Goal: Task Accomplishment & Management: Manage account settings

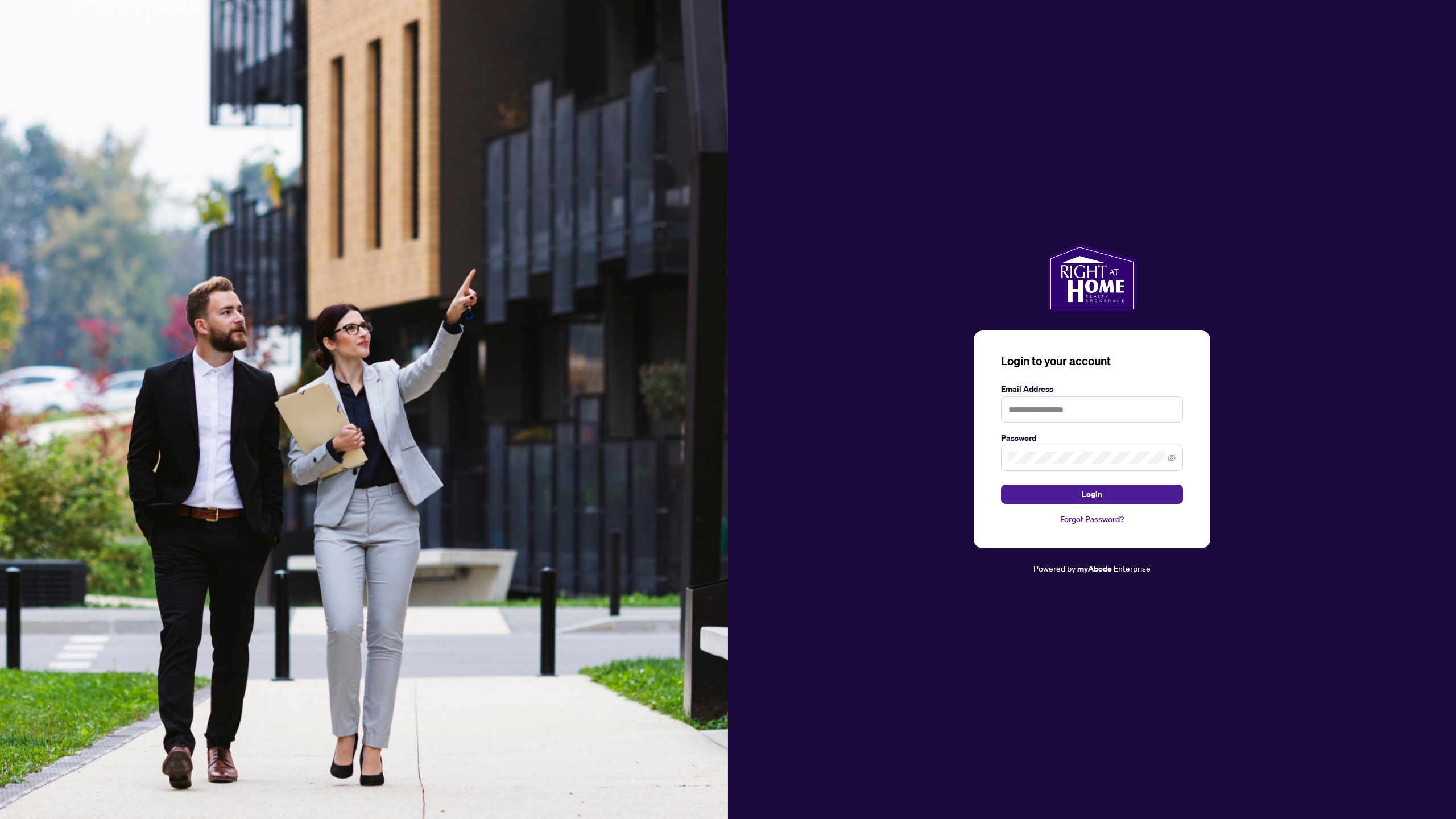
click at [1071, 397] on input "text" at bounding box center [1091, 410] width 182 height 26
type input "**********"
click at [1091, 485] on span "Login" at bounding box center [1091, 494] width 20 height 18
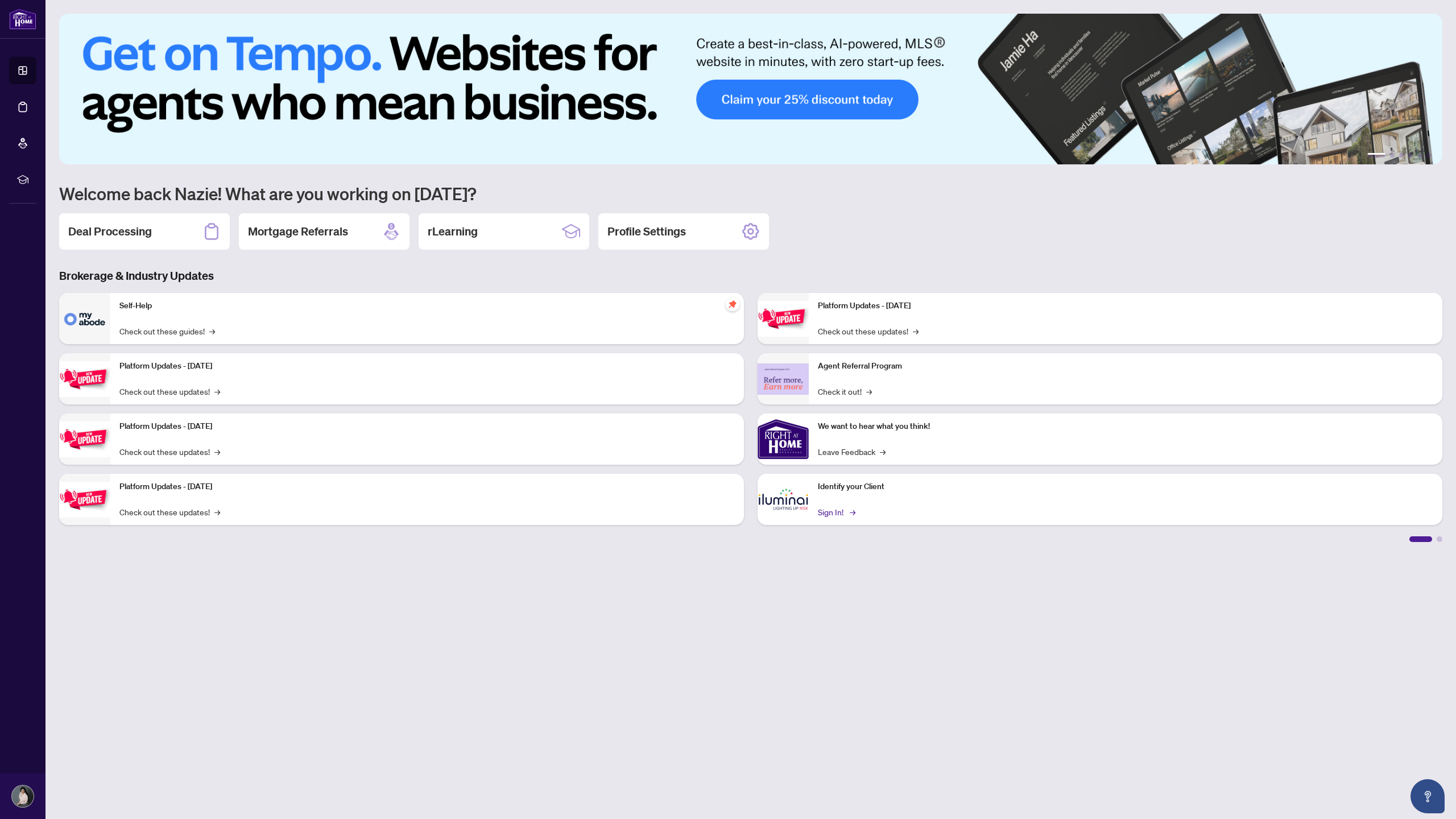
click at [831, 514] on link "Sign In! →" at bounding box center [836, 512] width 36 height 12
click at [197, 269] on link "Check out these updates! →" at bounding box center [169, 391] width 101 height 12
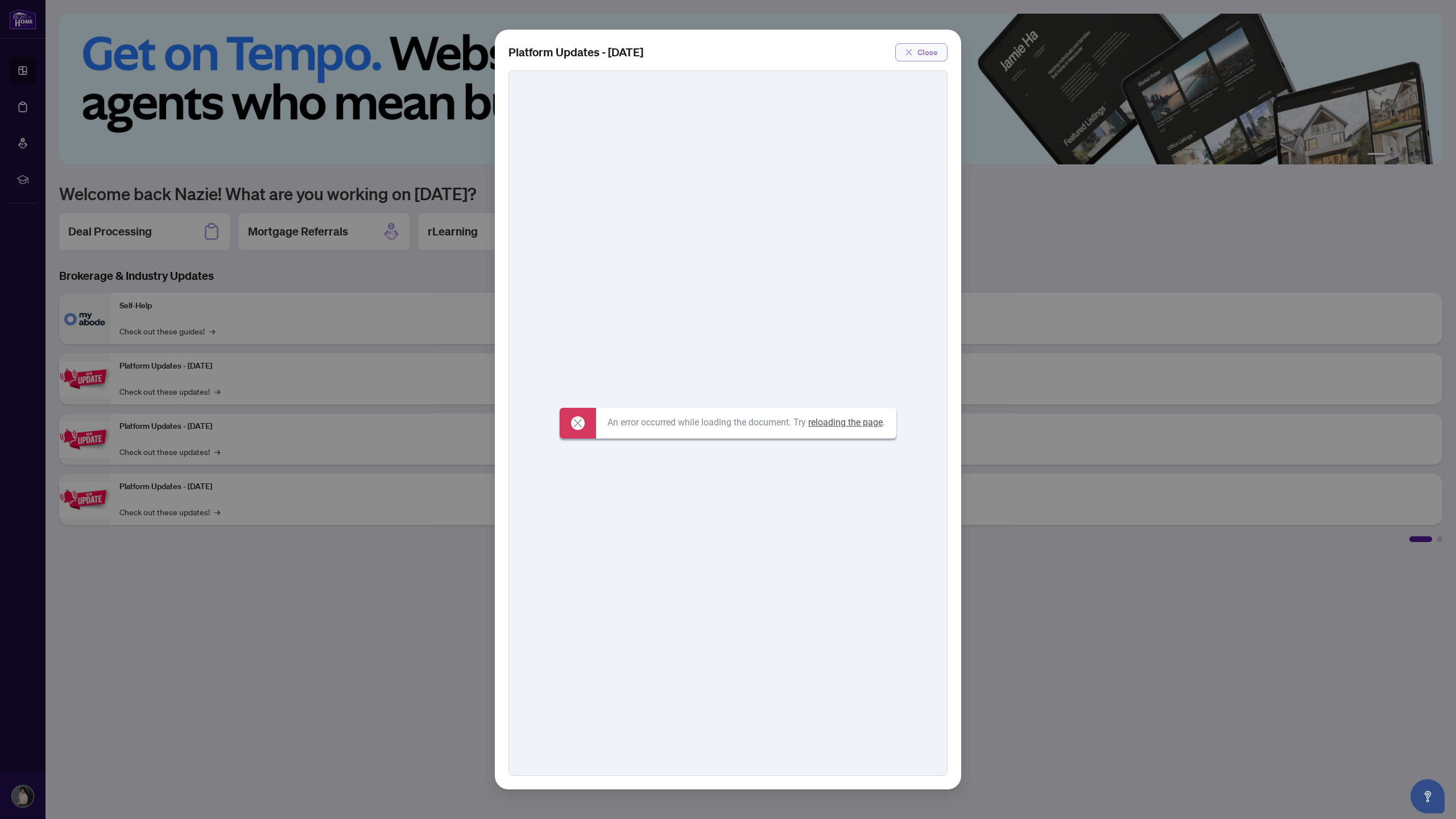
click at [483, 50] on icon "close" at bounding box center [909, 53] width 8 height 8
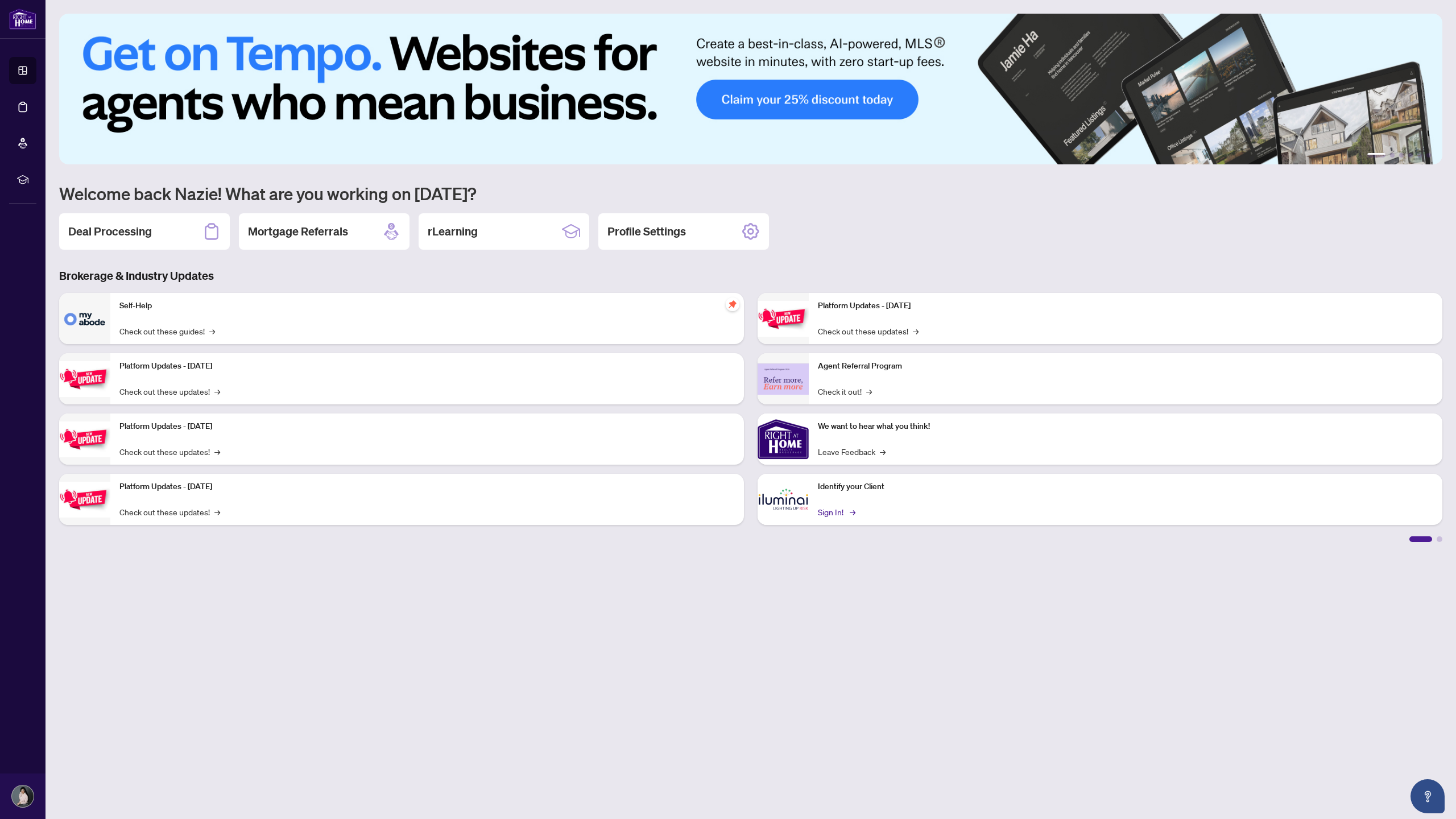
click at [483, 269] on link "Sign In! →" at bounding box center [836, 512] width 36 height 12
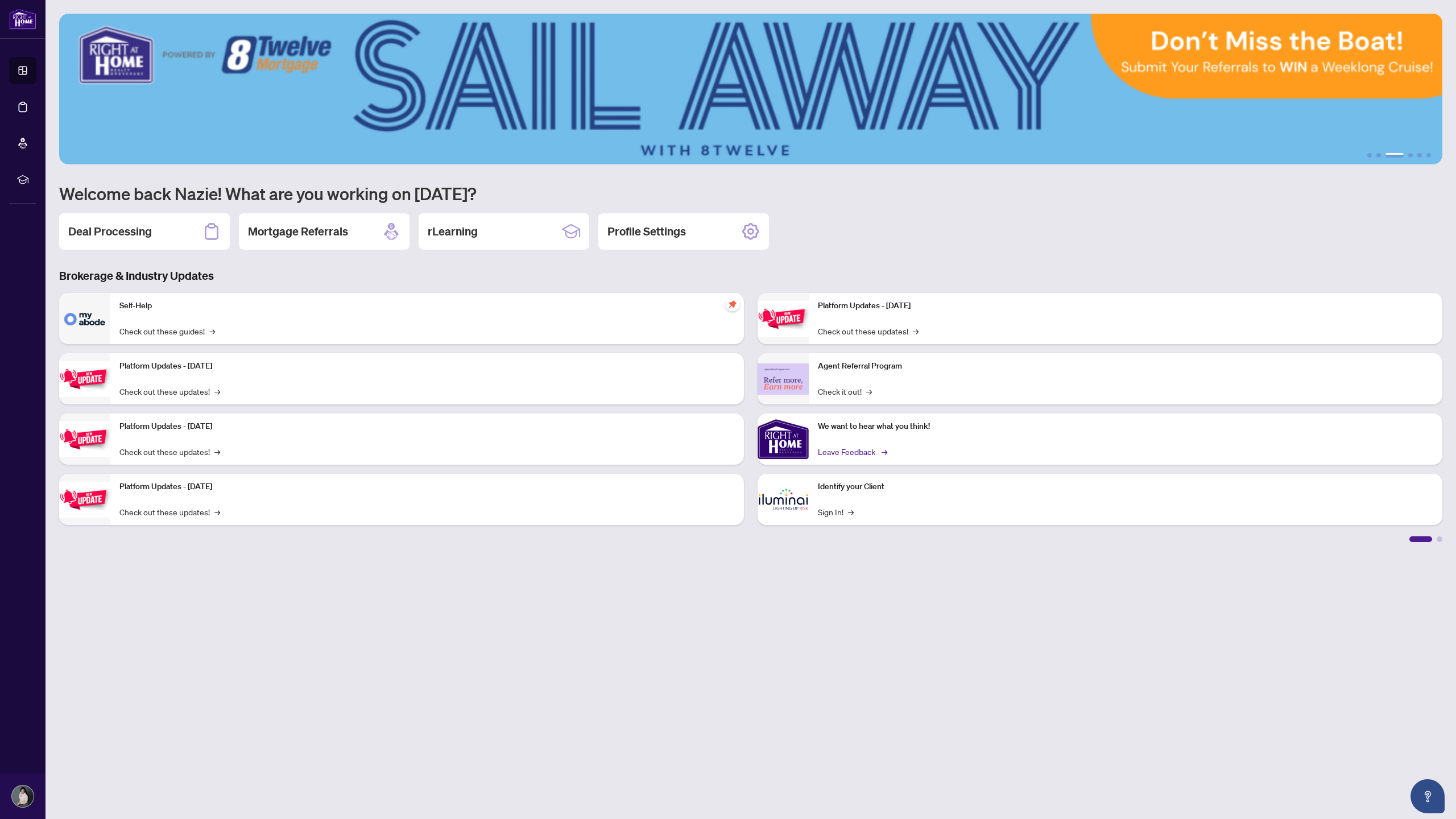
click at [483, 269] on link "Leave Feedback →" at bounding box center [851, 451] width 67 height 12
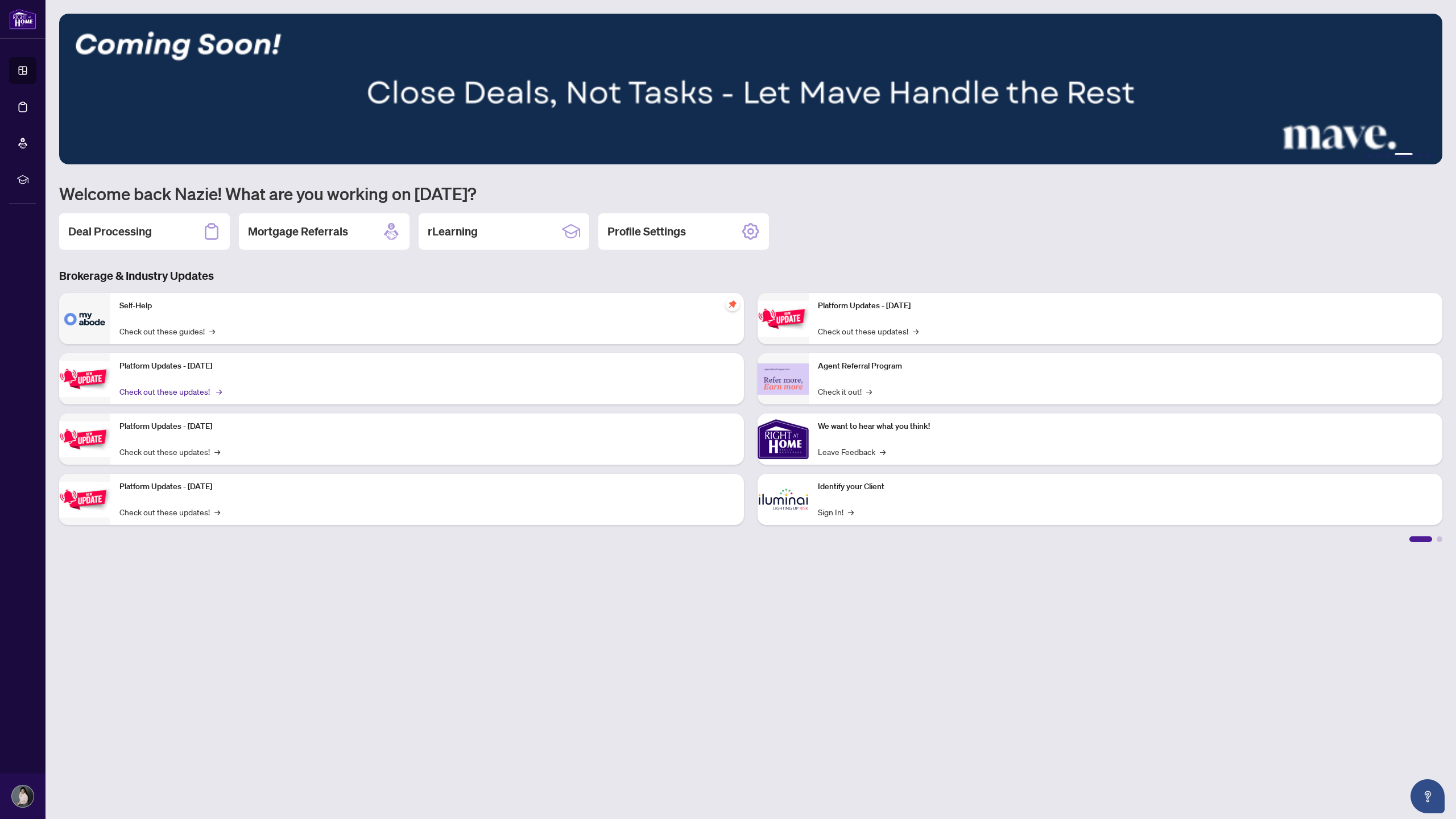
click at [187, 269] on link "Check out these updates! →" at bounding box center [169, 391] width 101 height 12
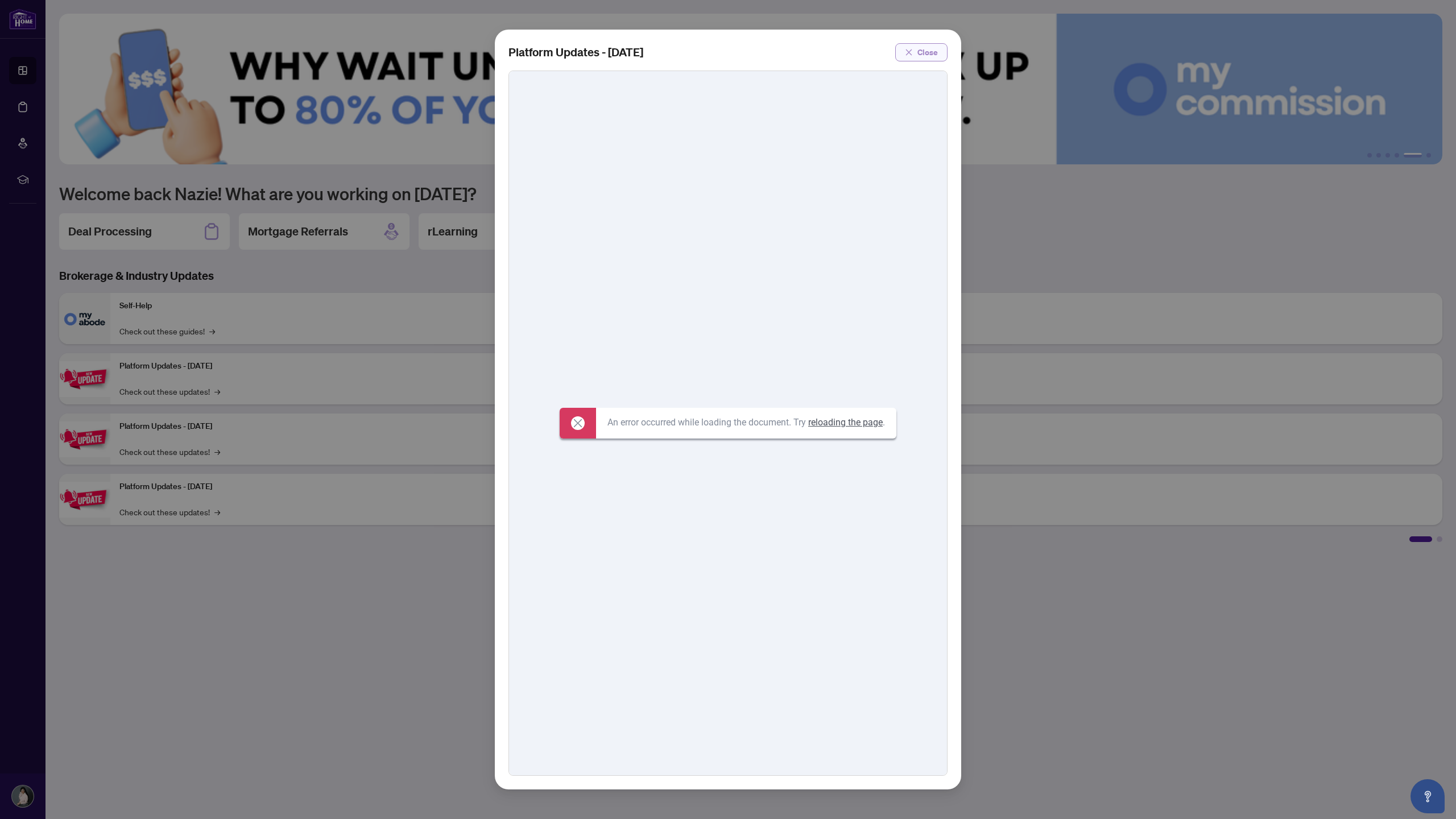
click at [483, 53] on span "Close" at bounding box center [927, 52] width 20 height 18
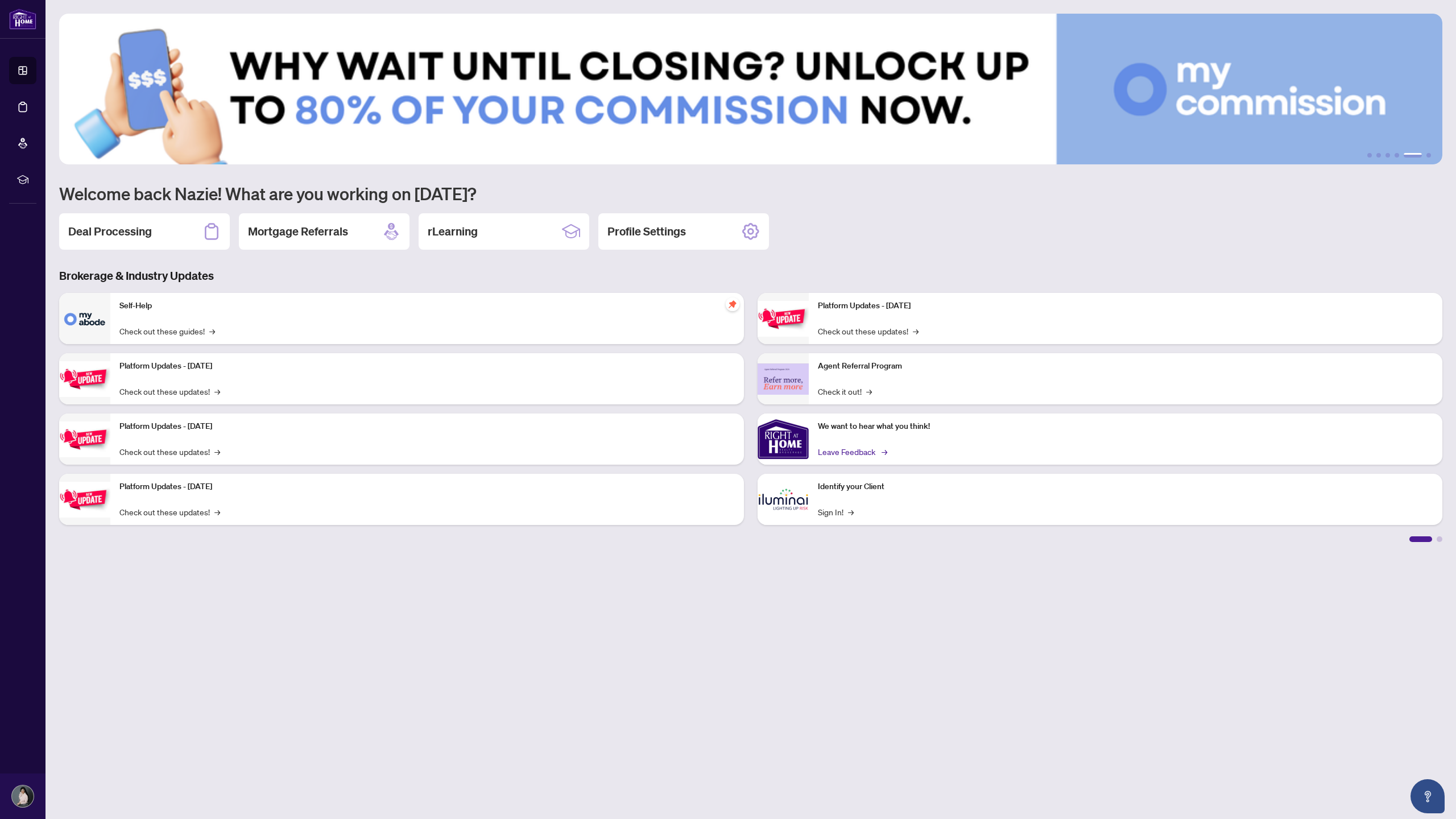
click at [483, 269] on link "Leave Feedback →" at bounding box center [851, 451] width 67 height 12
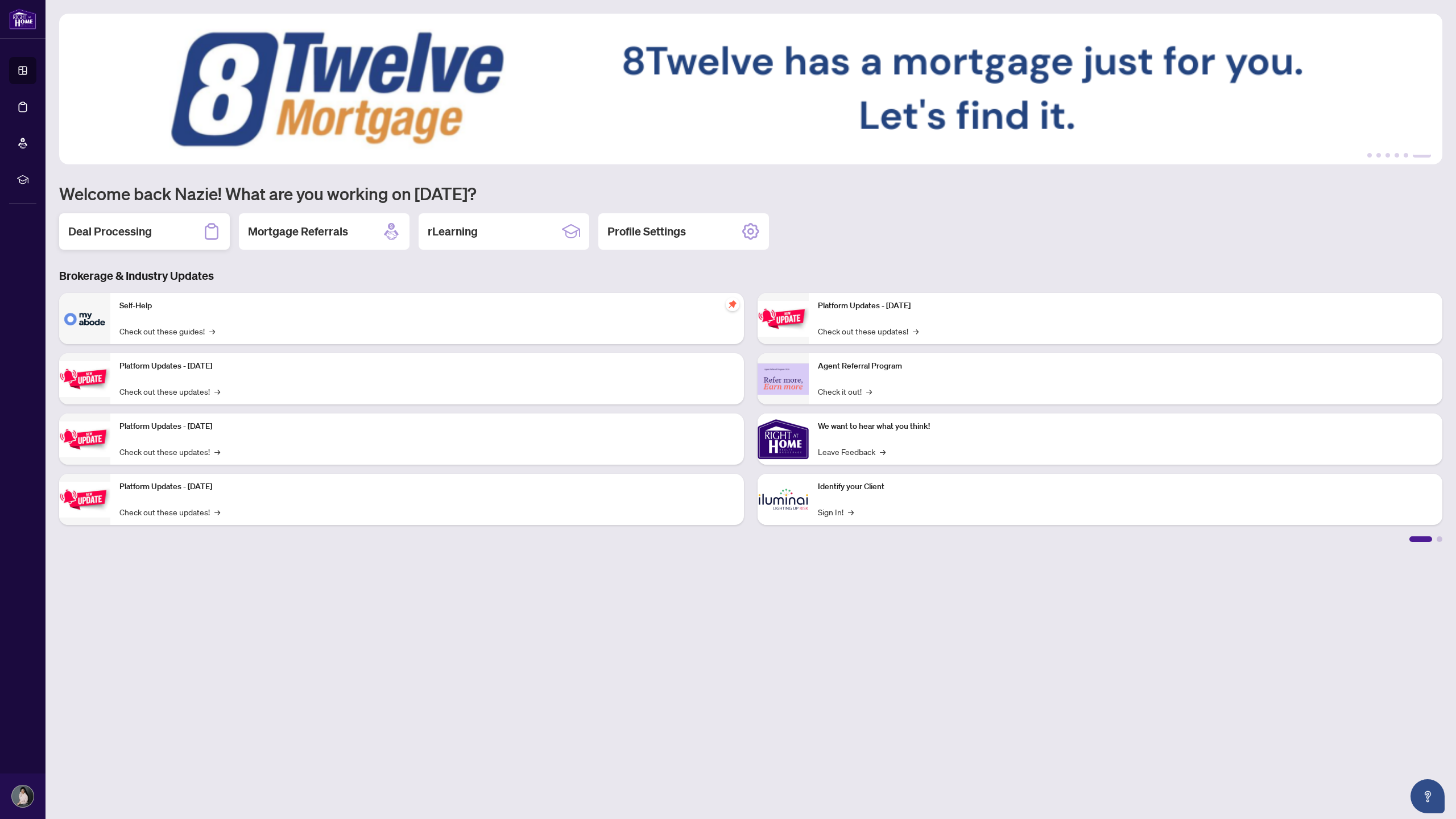
click at [142, 234] on h2 "Deal Processing" at bounding box center [109, 232] width 84 height 16
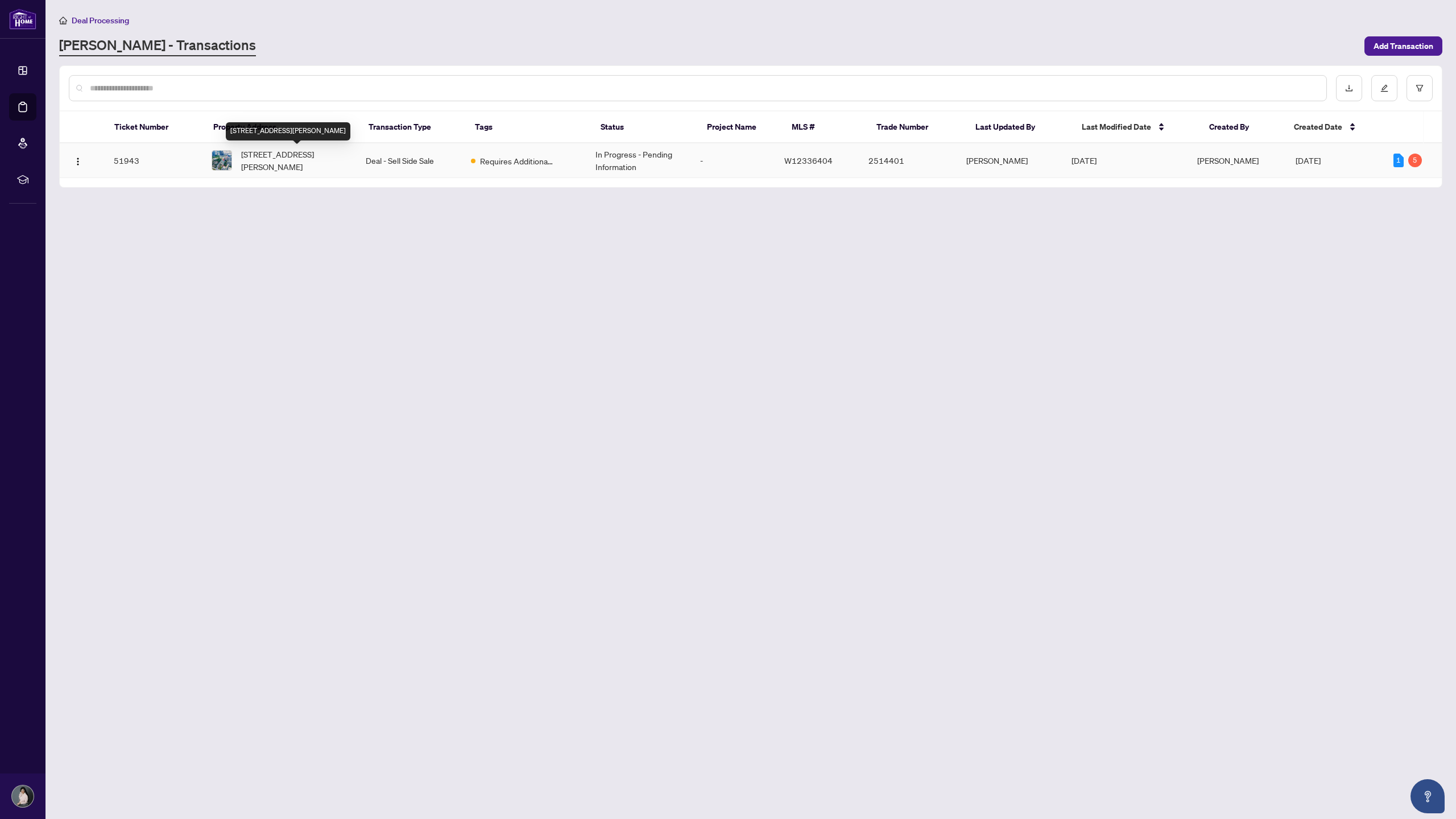
click at [272, 166] on span "2111-3605 Kariya Dr, Mississauga, Ontario L5B 3J4, Canada" at bounding box center [293, 160] width 106 height 25
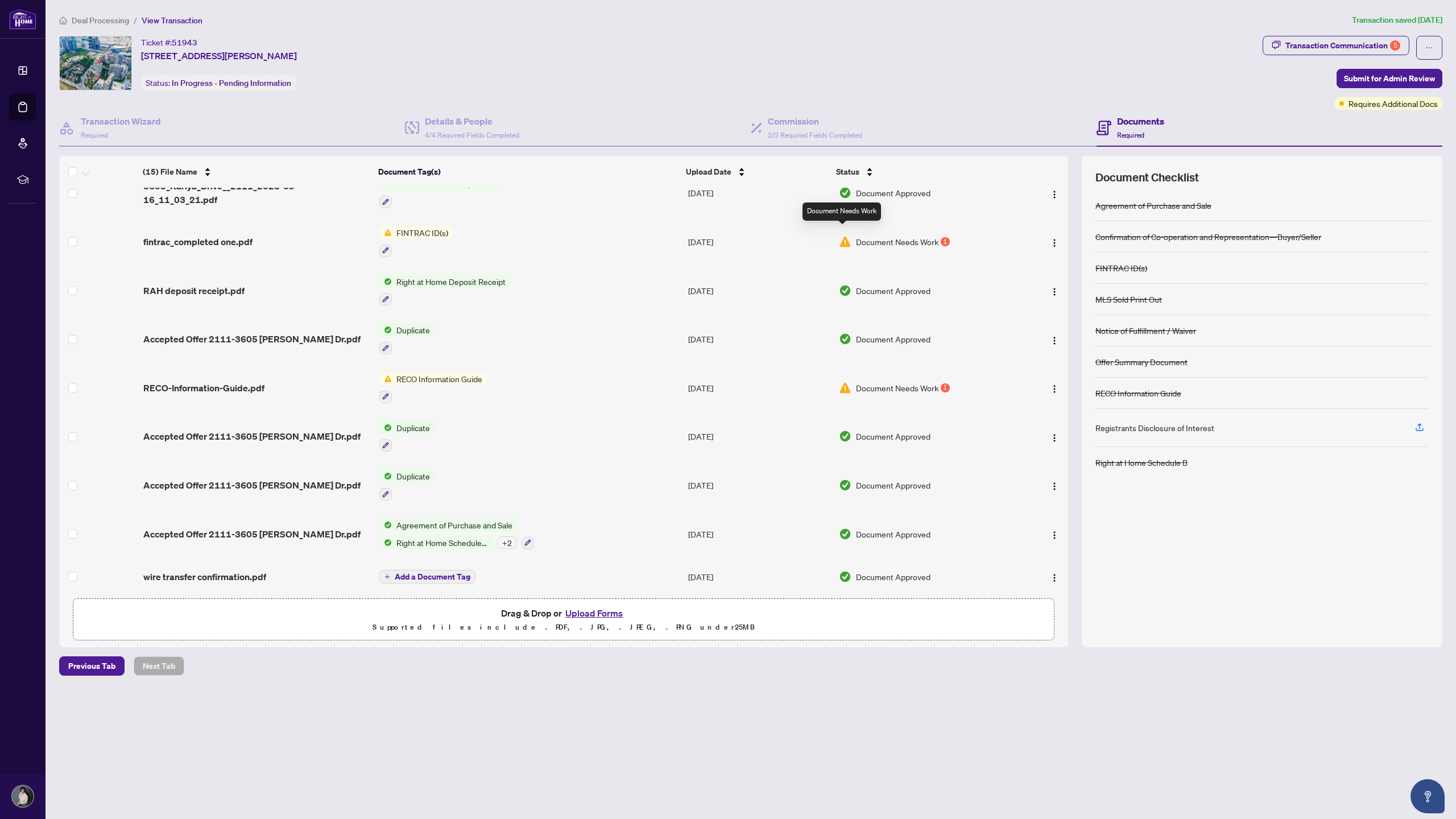
scroll to position [307, 0]
click at [483, 269] on span "Document Needs Work" at bounding box center [897, 388] width 83 height 12
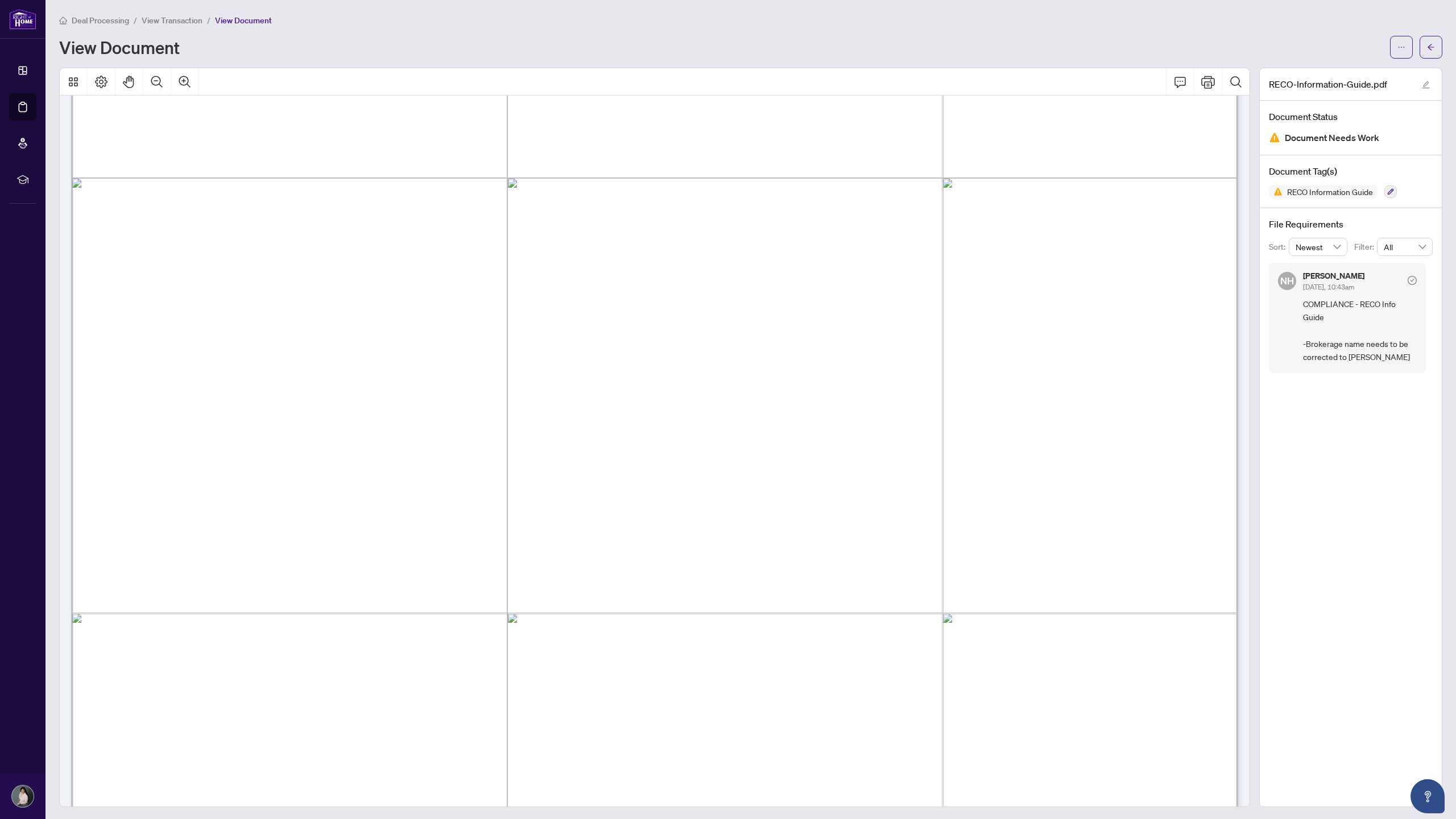
scroll to position [18946, 0]
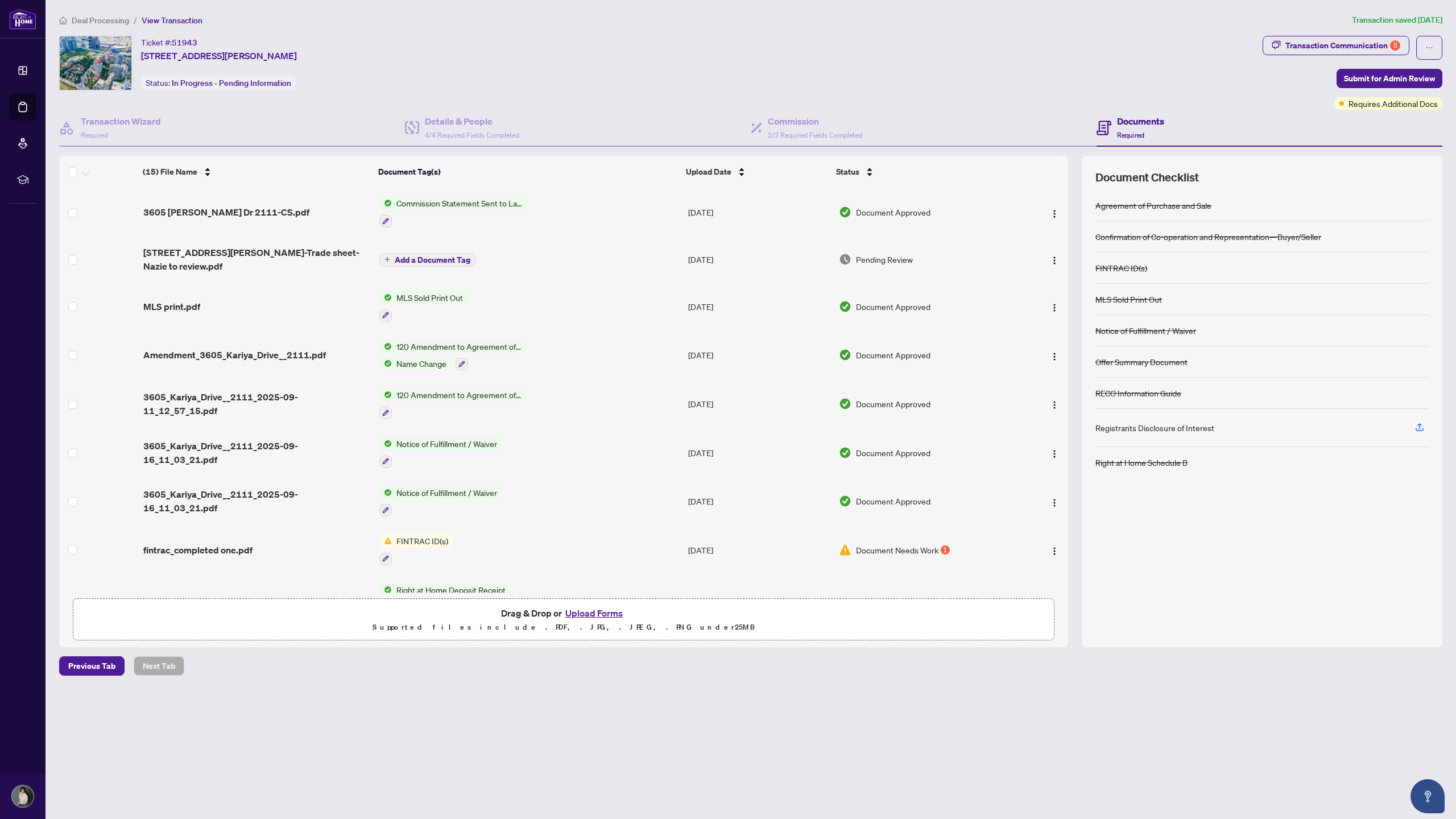
click at [483, 255] on span "Pending Review" at bounding box center [884, 259] width 57 height 12
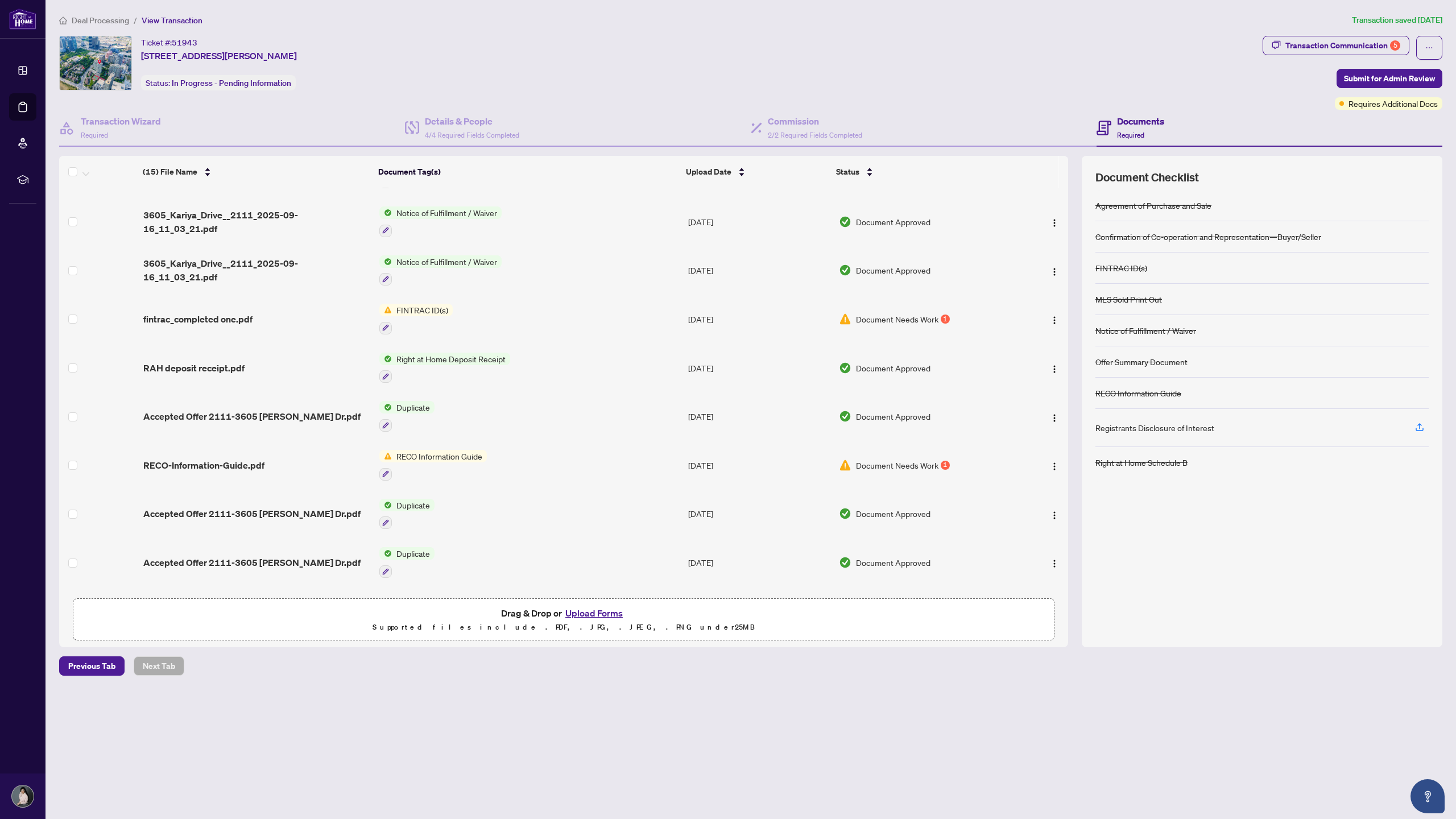
scroll to position [228, 0]
click at [483, 269] on span "Document Needs Work" at bounding box center [897, 322] width 83 height 12
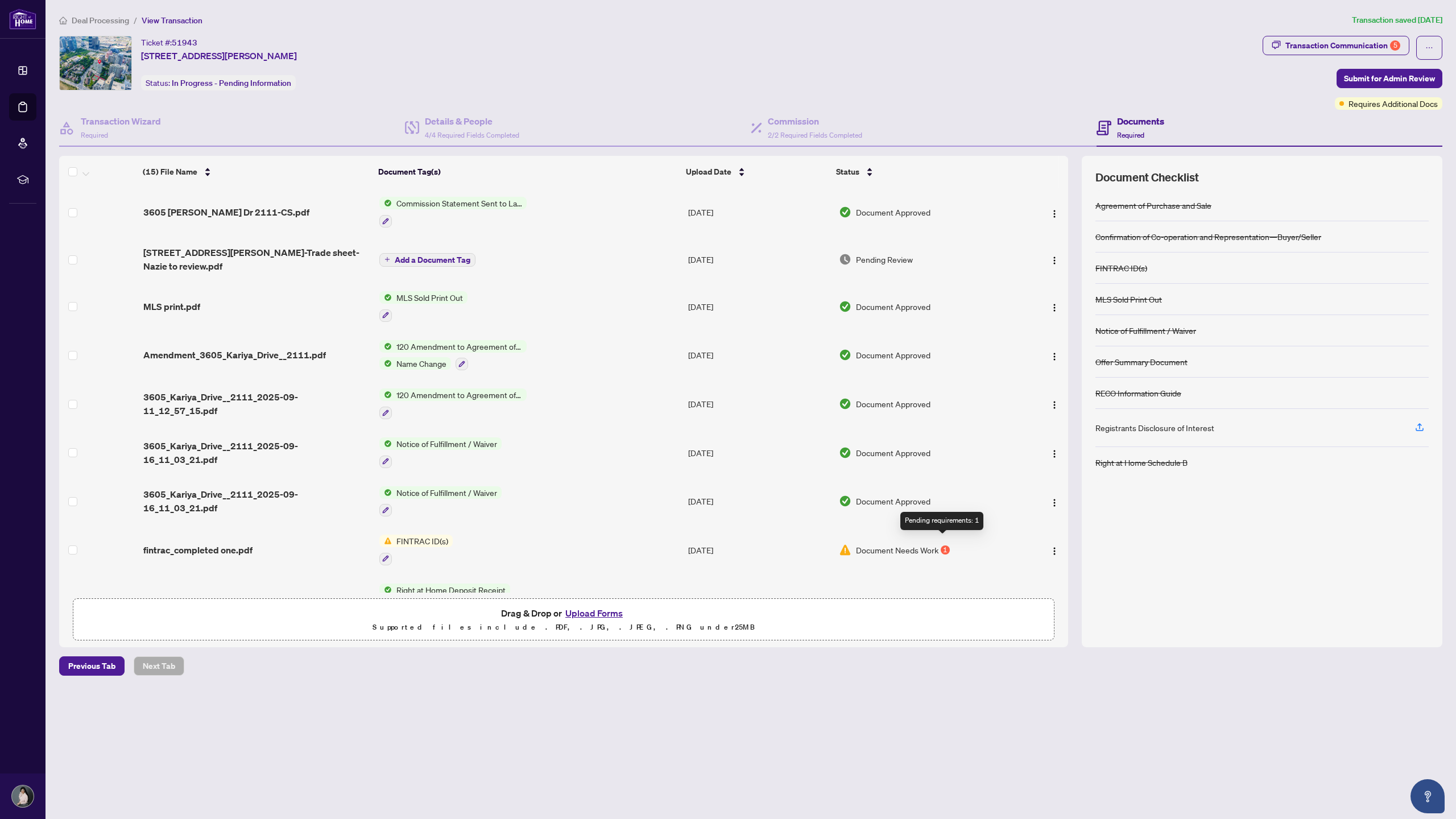
click at [483, 269] on div "1" at bounding box center [944, 550] width 9 height 9
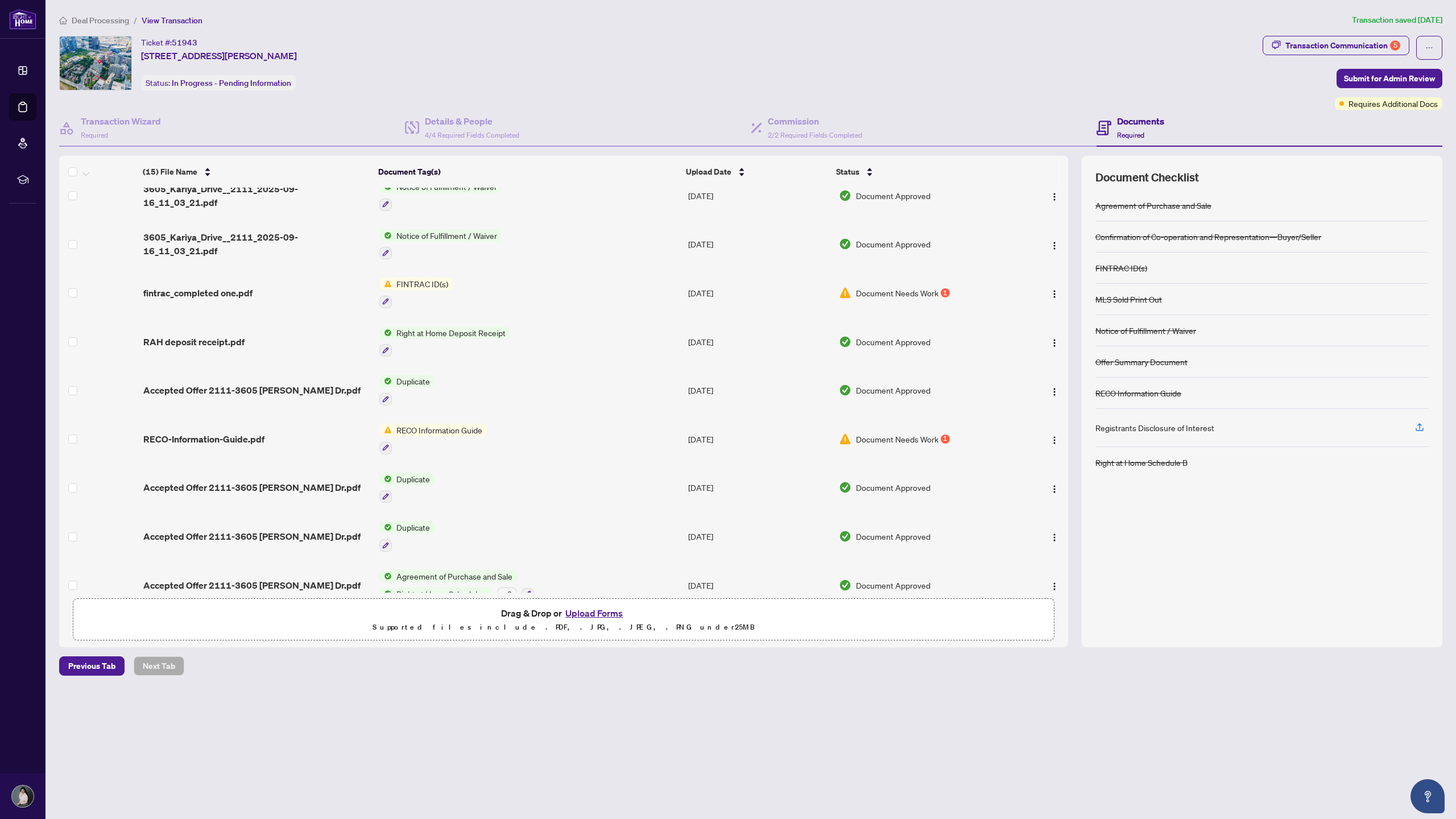
scroll to position [262, 0]
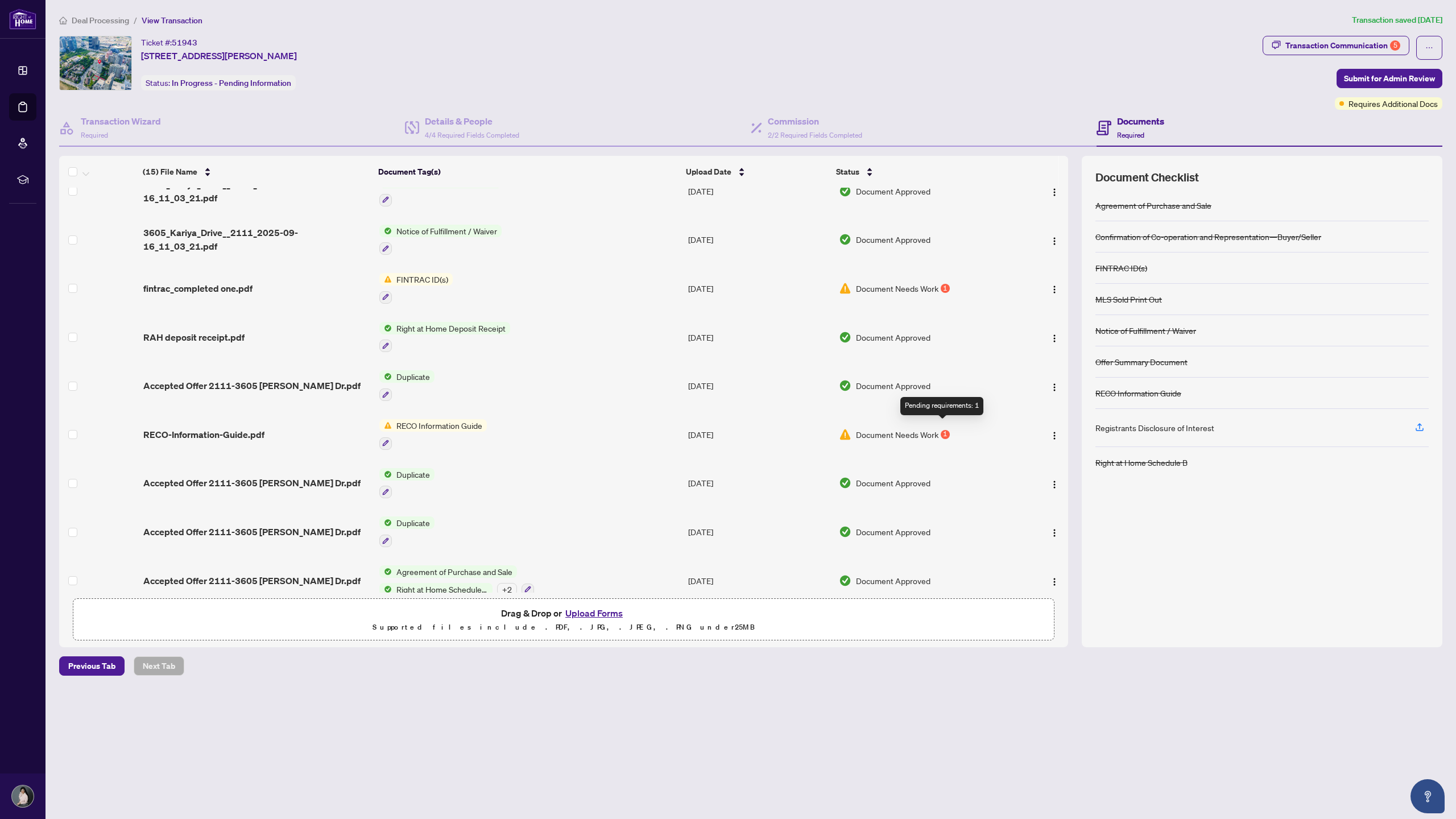
click at [483, 269] on div "1" at bounding box center [944, 434] width 9 height 9
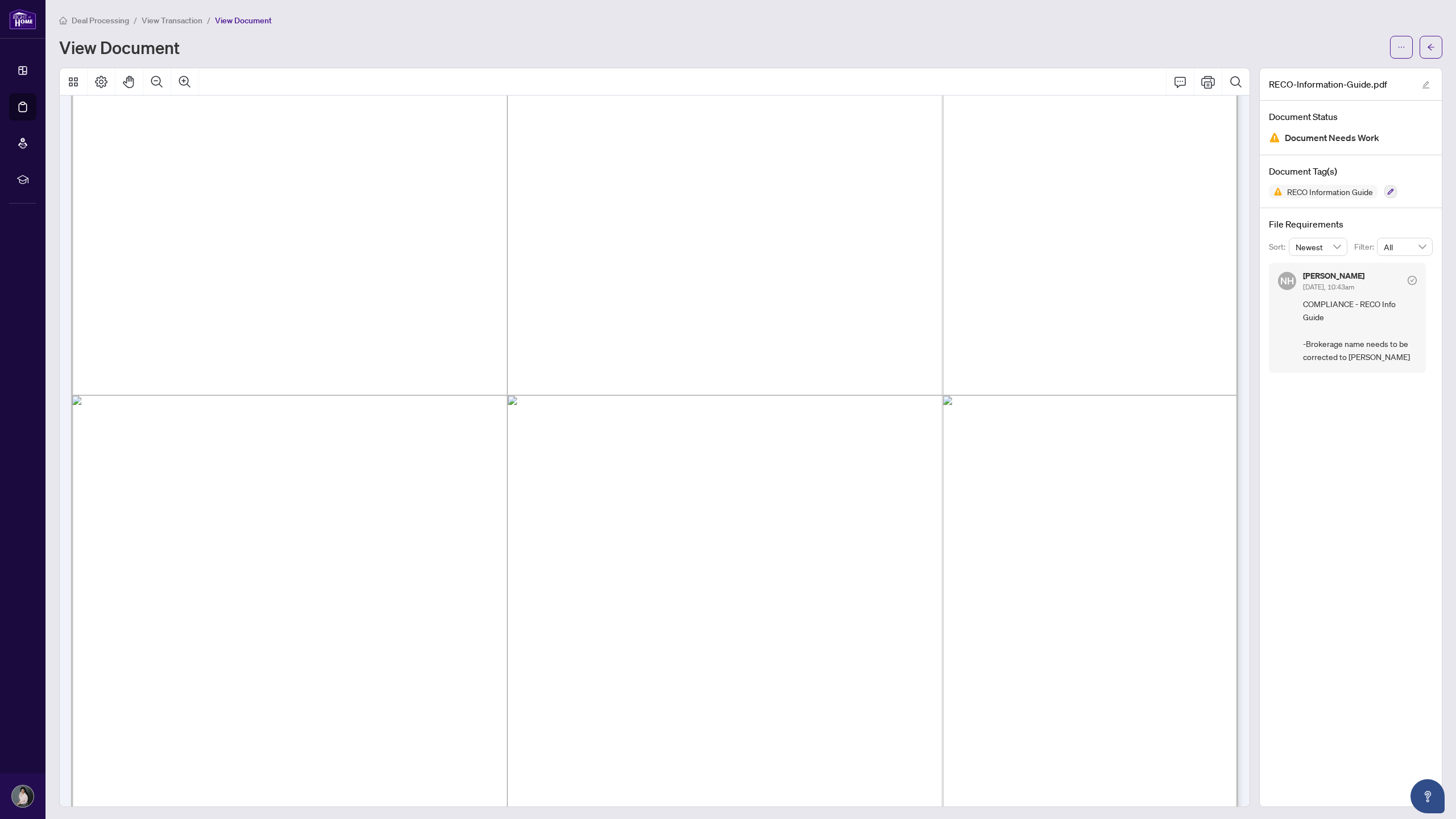
scroll to position [18726, 0]
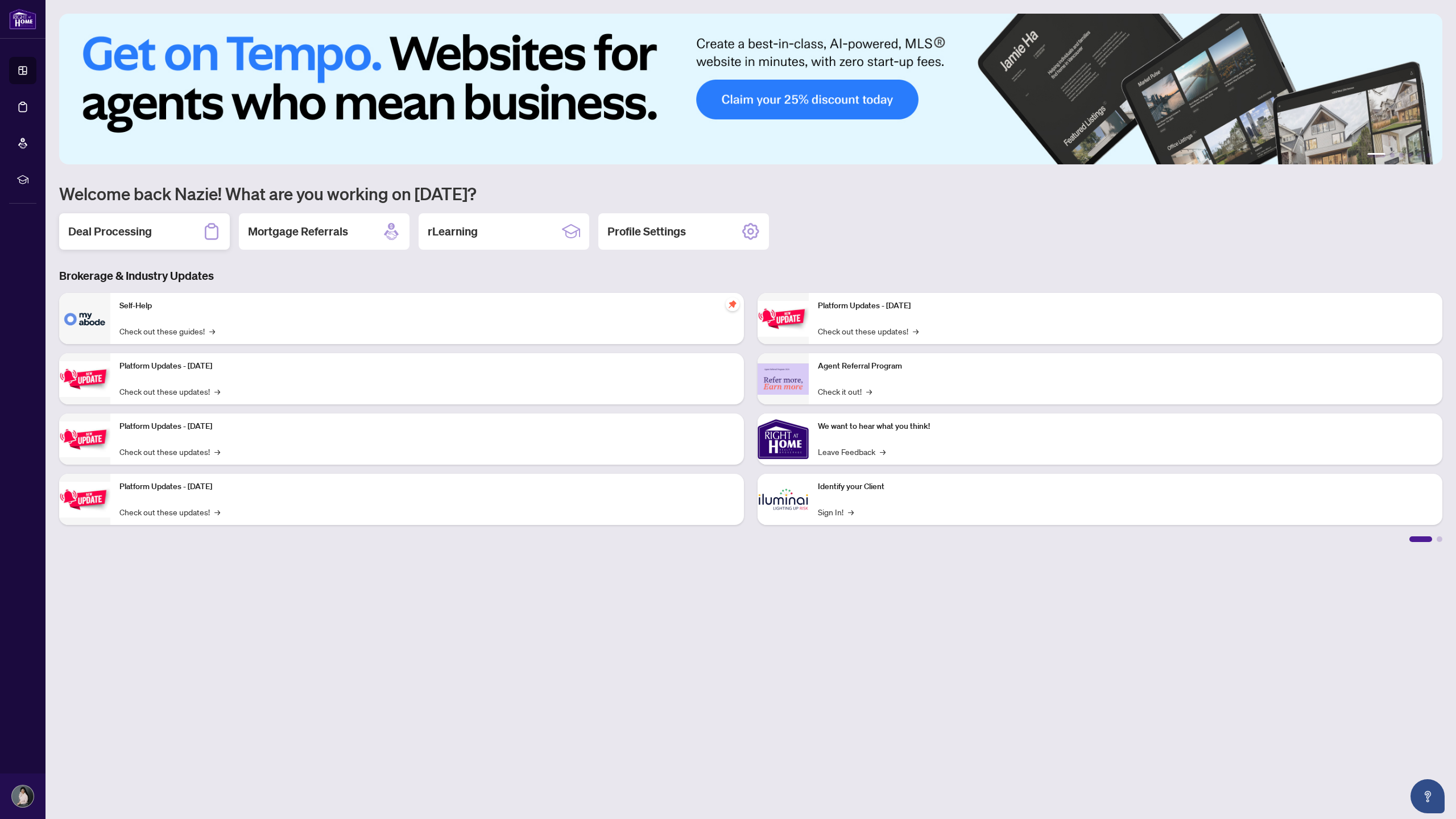
click at [148, 225] on h2 "Deal Processing" at bounding box center [109, 232] width 84 height 16
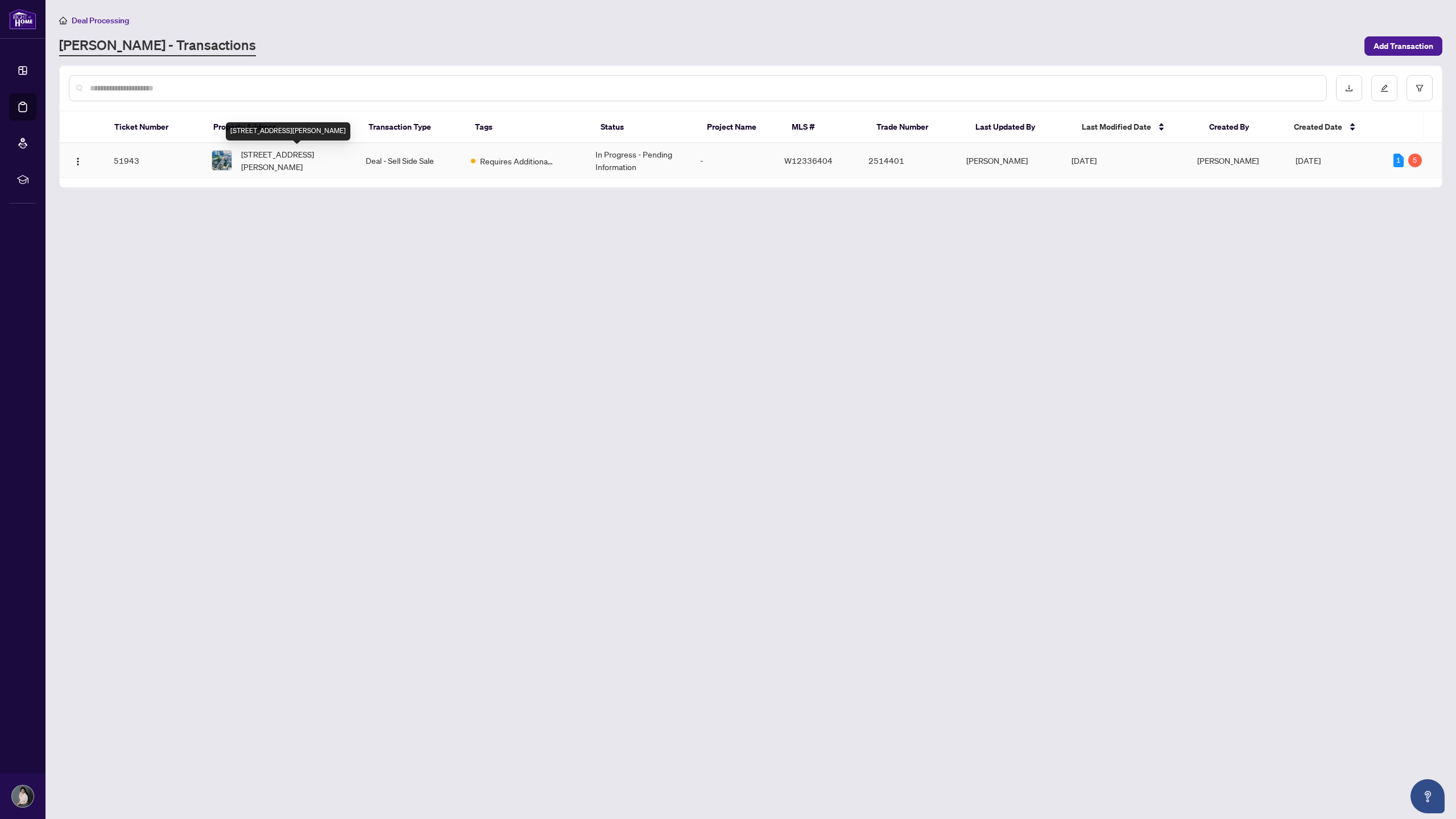
click at [283, 159] on span "2111-3605 Kariya Dr, Mississauga, Ontario L5B 3J4, Canada" at bounding box center [293, 160] width 106 height 25
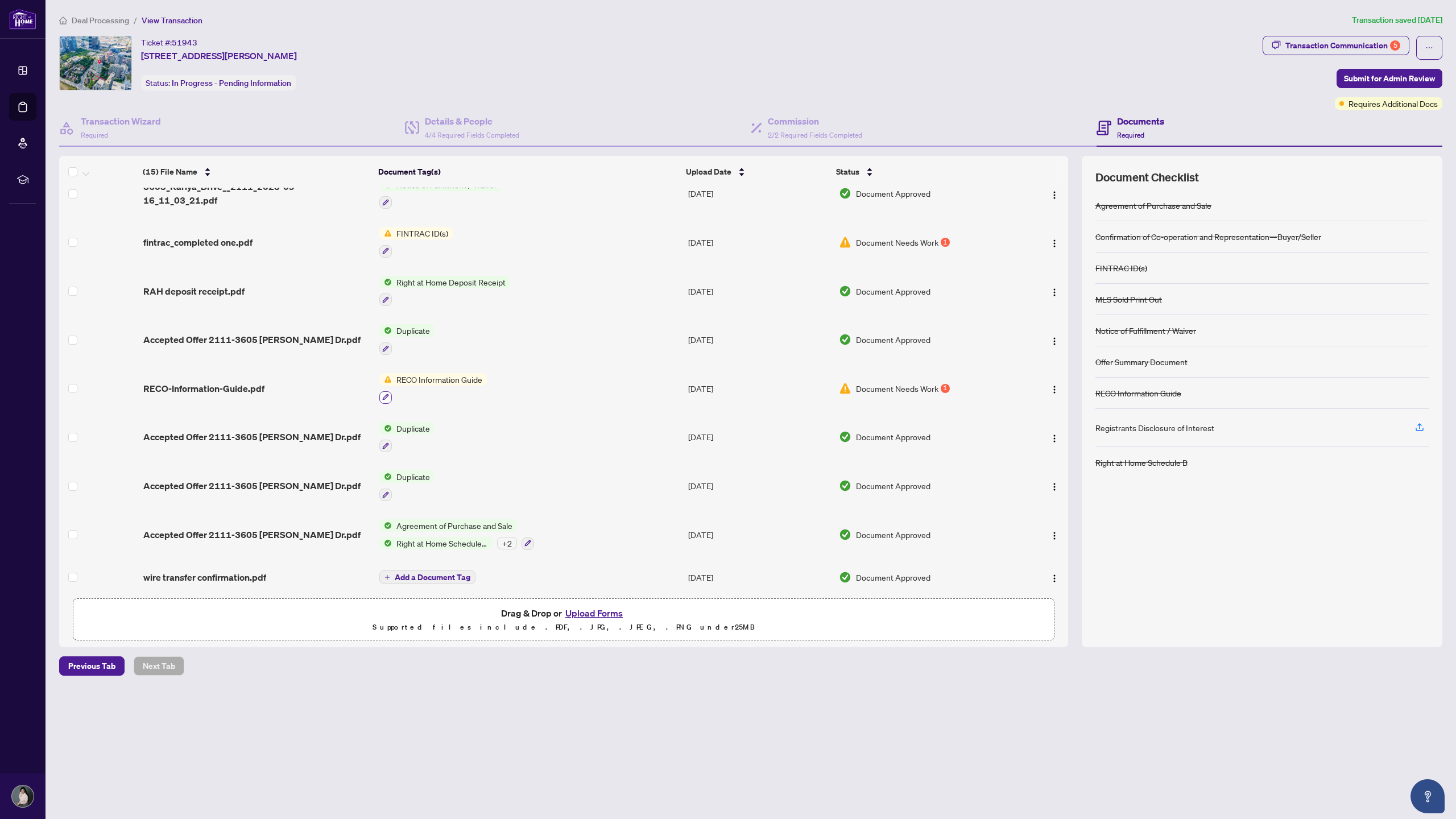
click at [383, 394] on icon "button" at bounding box center [385, 397] width 6 height 6
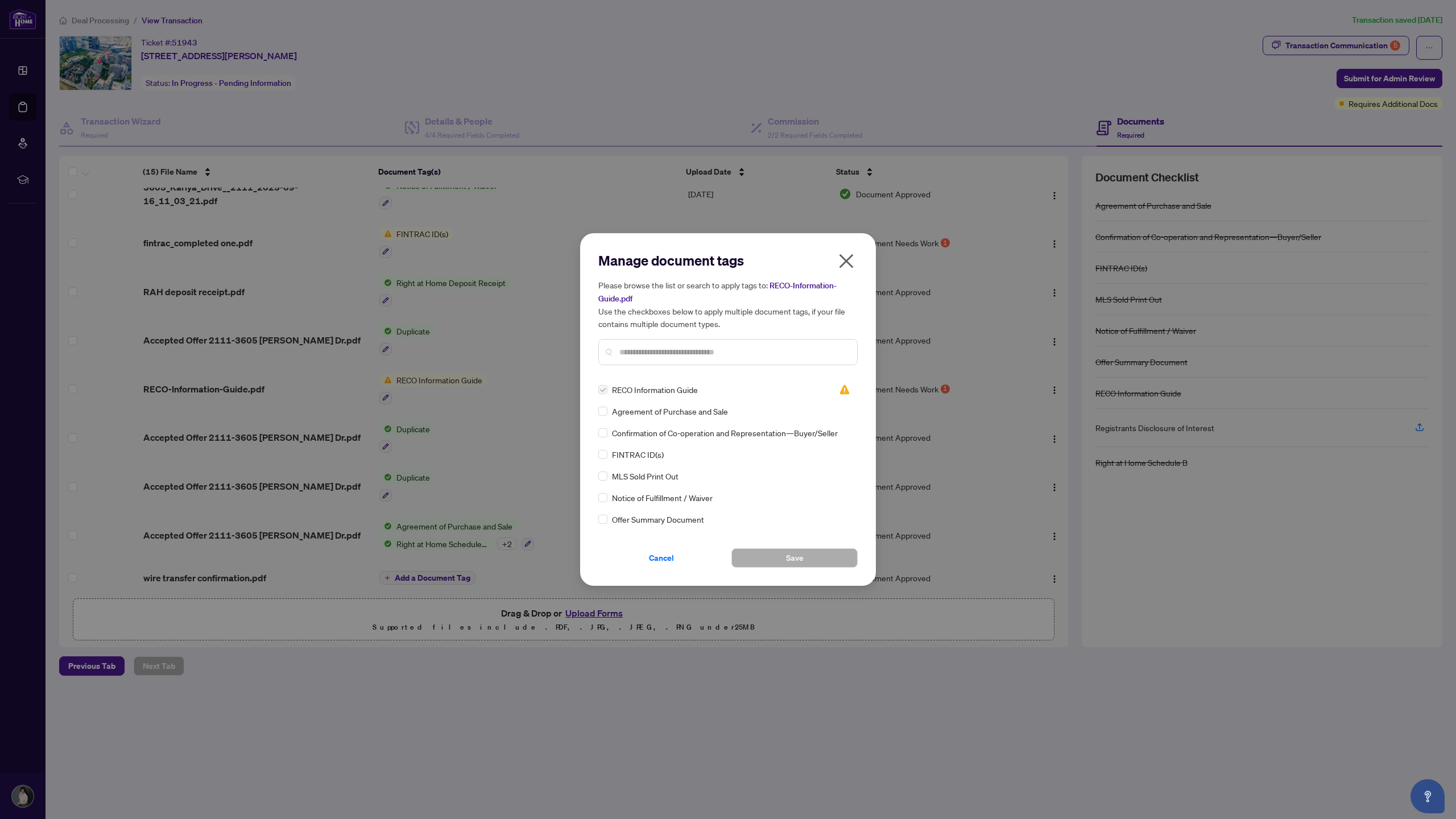
click at [846, 262] on icon "close" at bounding box center [846, 262] width 15 height 15
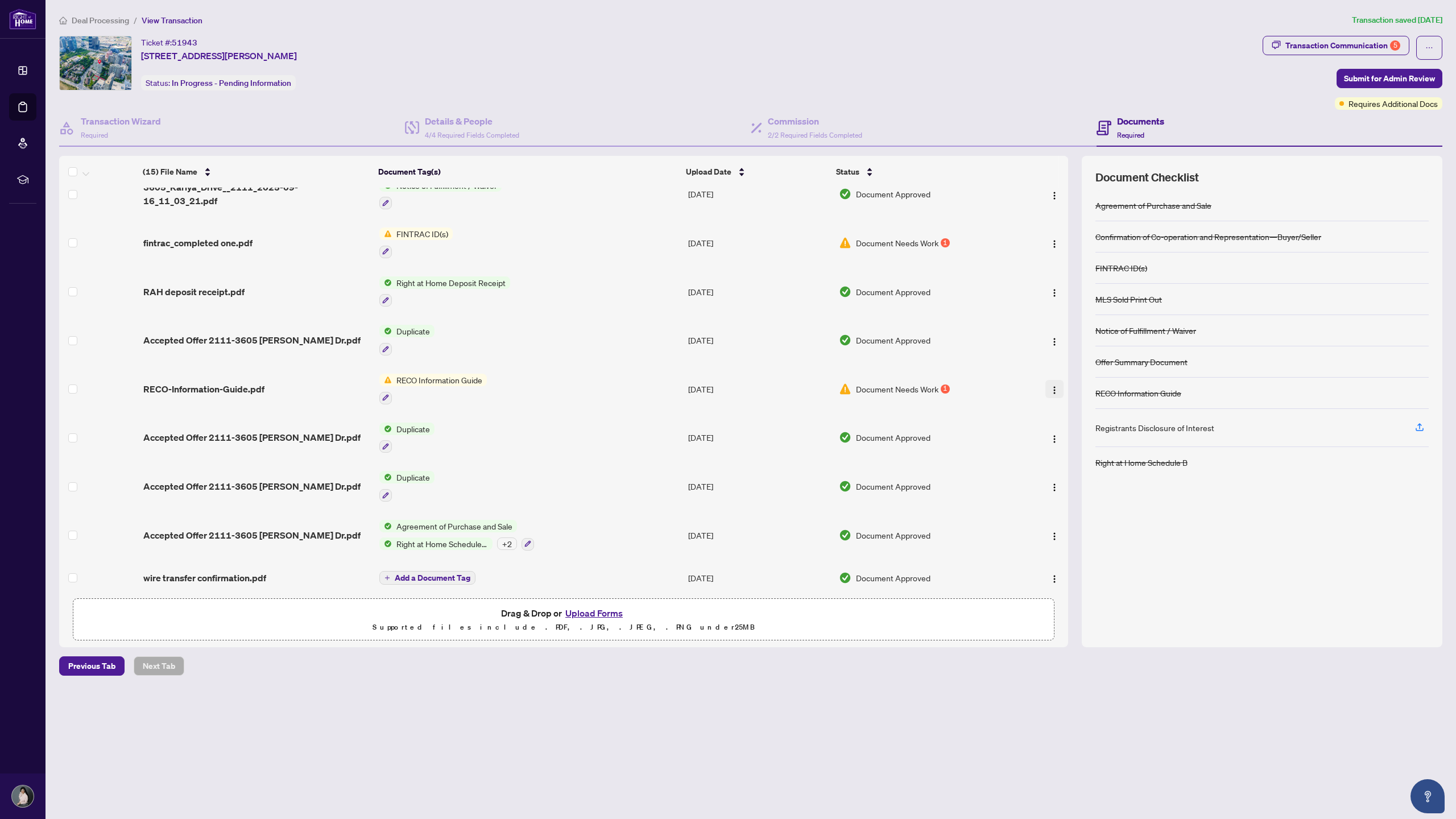
click at [1050, 386] on img "button" at bounding box center [1054, 390] width 9 height 9
click at [430, 374] on span "RECO Information Guide" at bounding box center [439, 379] width 95 height 12
click at [596, 615] on button "Upload Forms" at bounding box center [593, 613] width 64 height 15
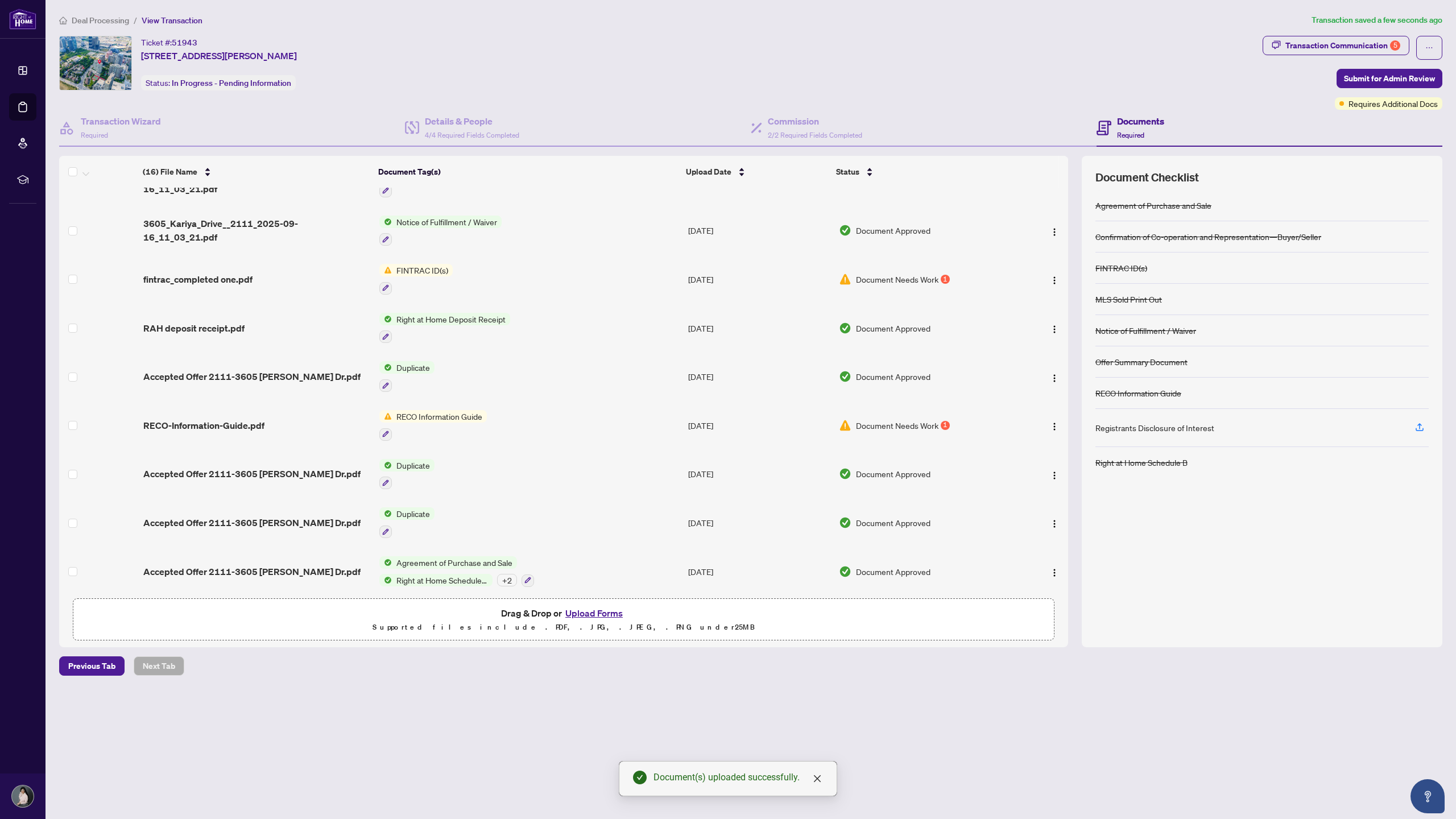
click at [434, 410] on span "RECO Information Guide" at bounding box center [439, 416] width 95 height 12
click at [439, 464] on span "RECO Information Guide" at bounding box center [429, 465] width 95 height 12
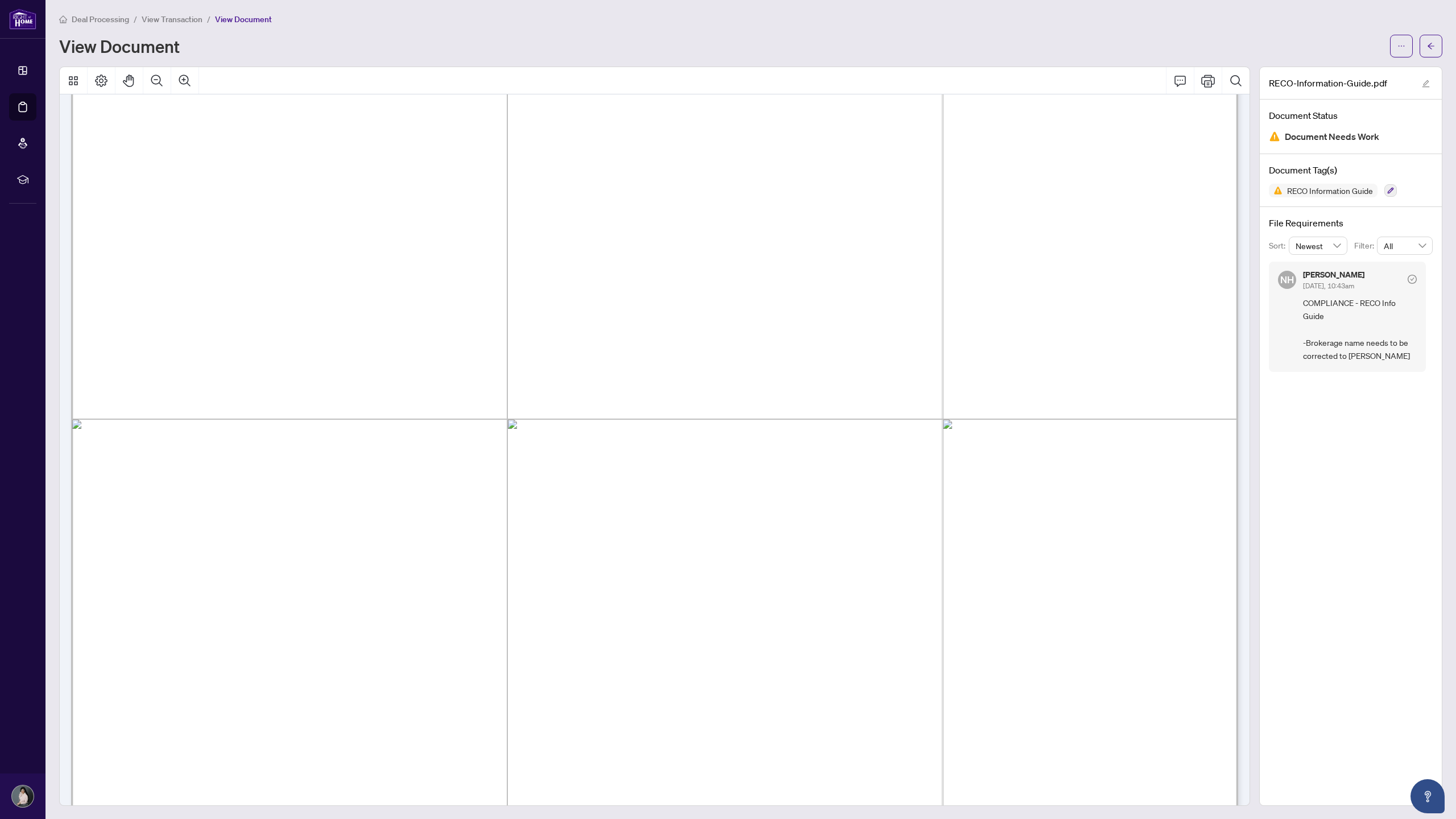
scroll to position [123, 0]
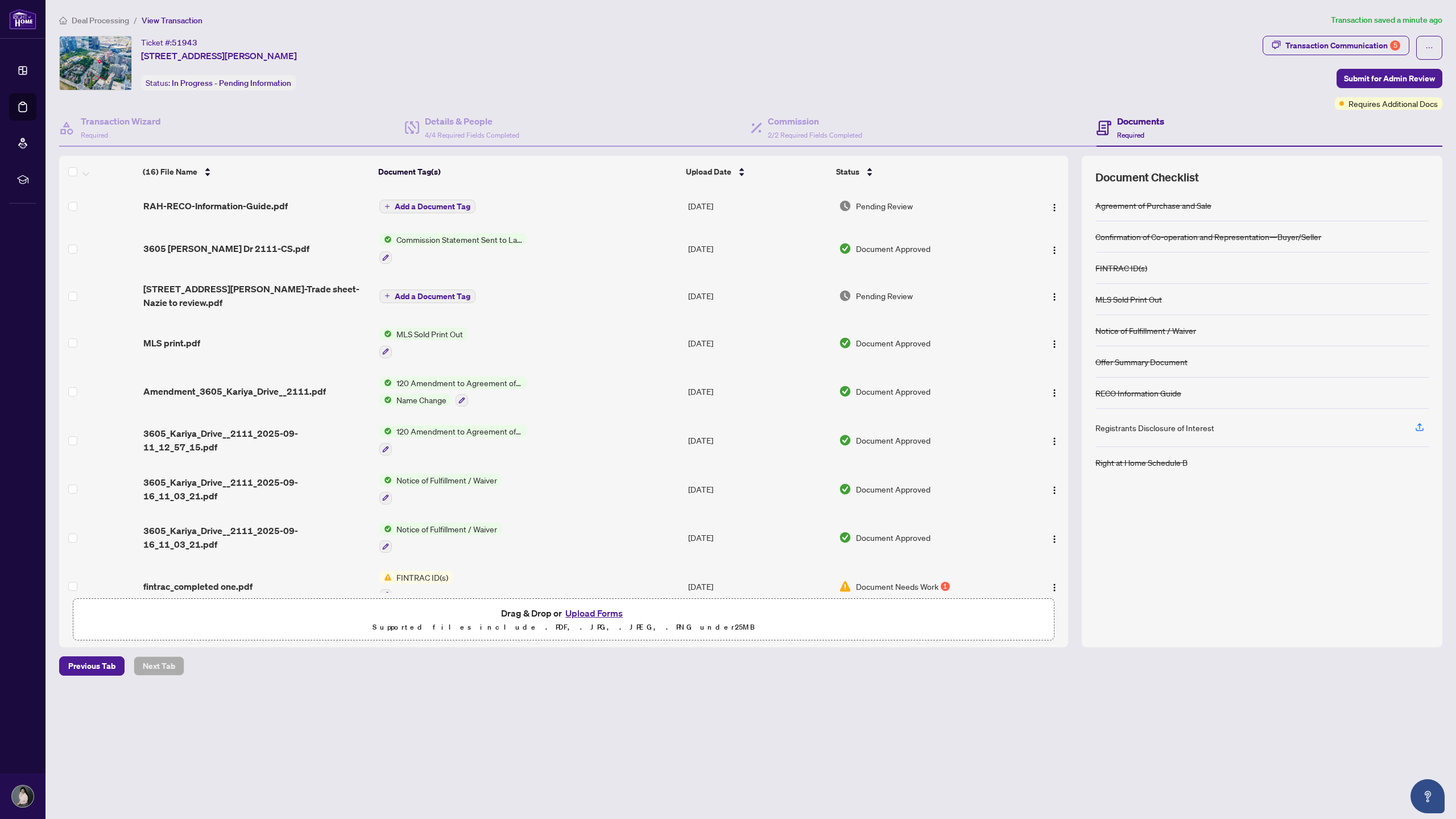
click at [869, 205] on span "Pending Review" at bounding box center [884, 205] width 57 height 12
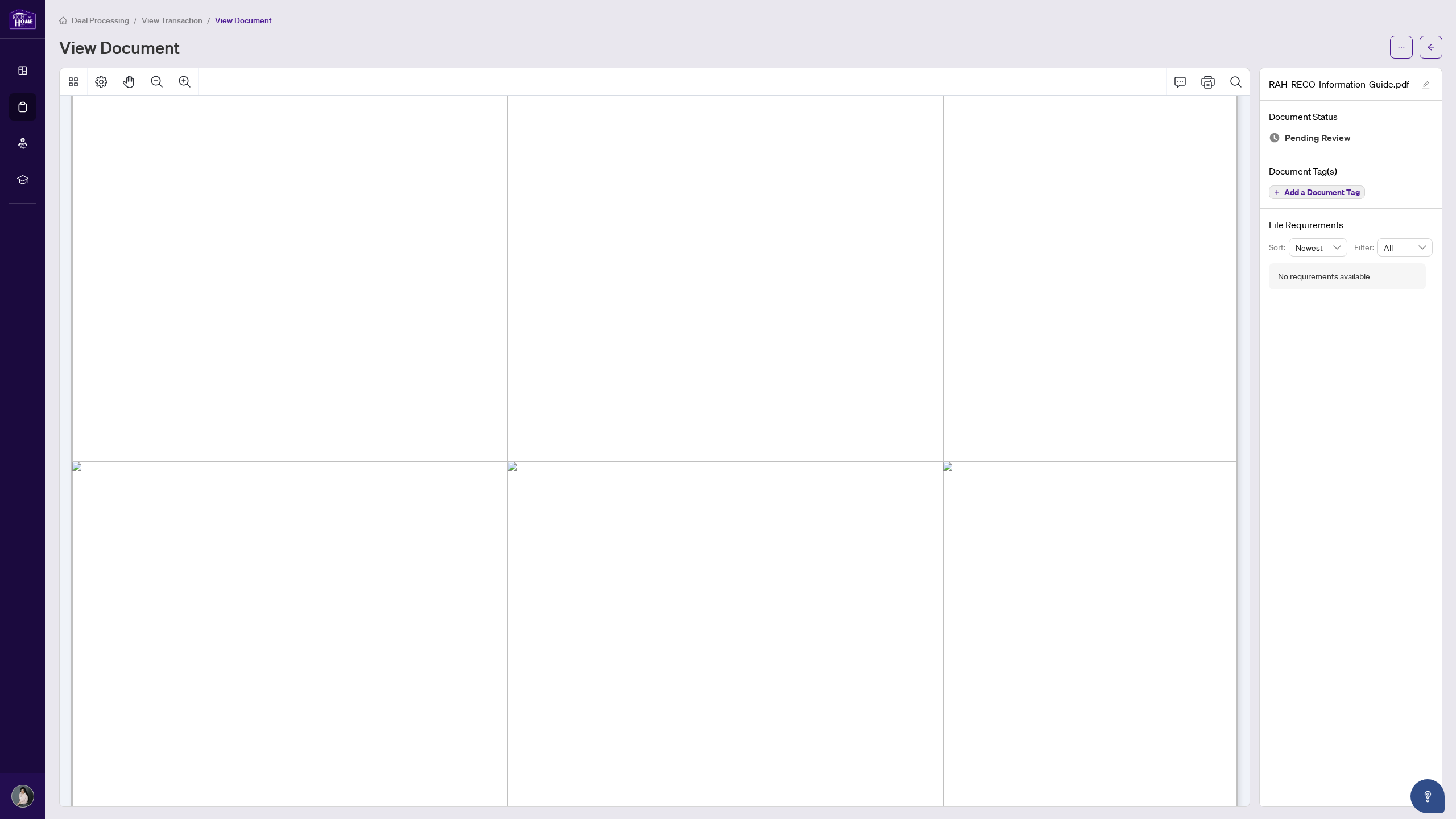
scroll to position [18656, 0]
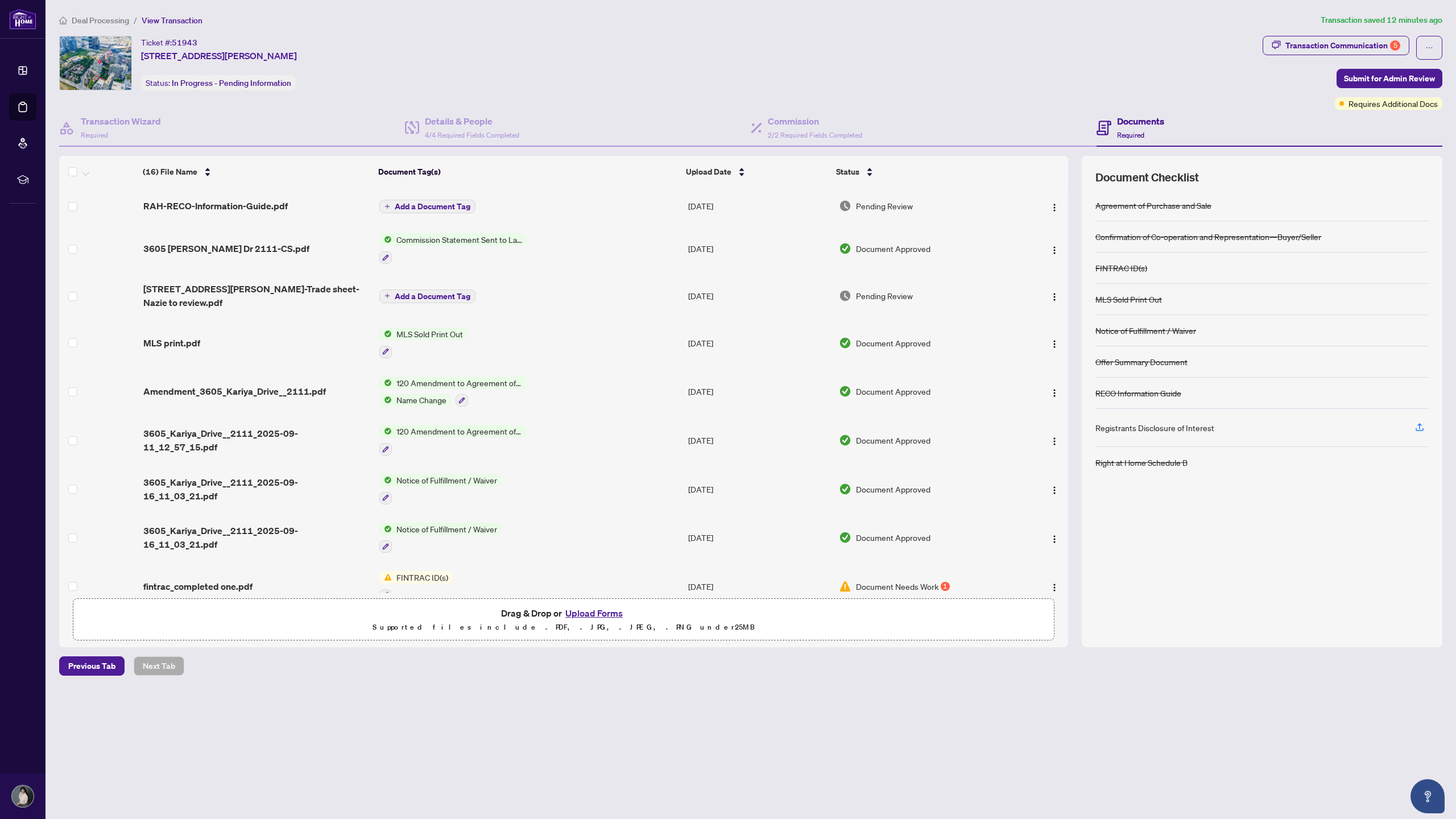
click at [599, 611] on button "Upload Forms" at bounding box center [593, 613] width 64 height 15
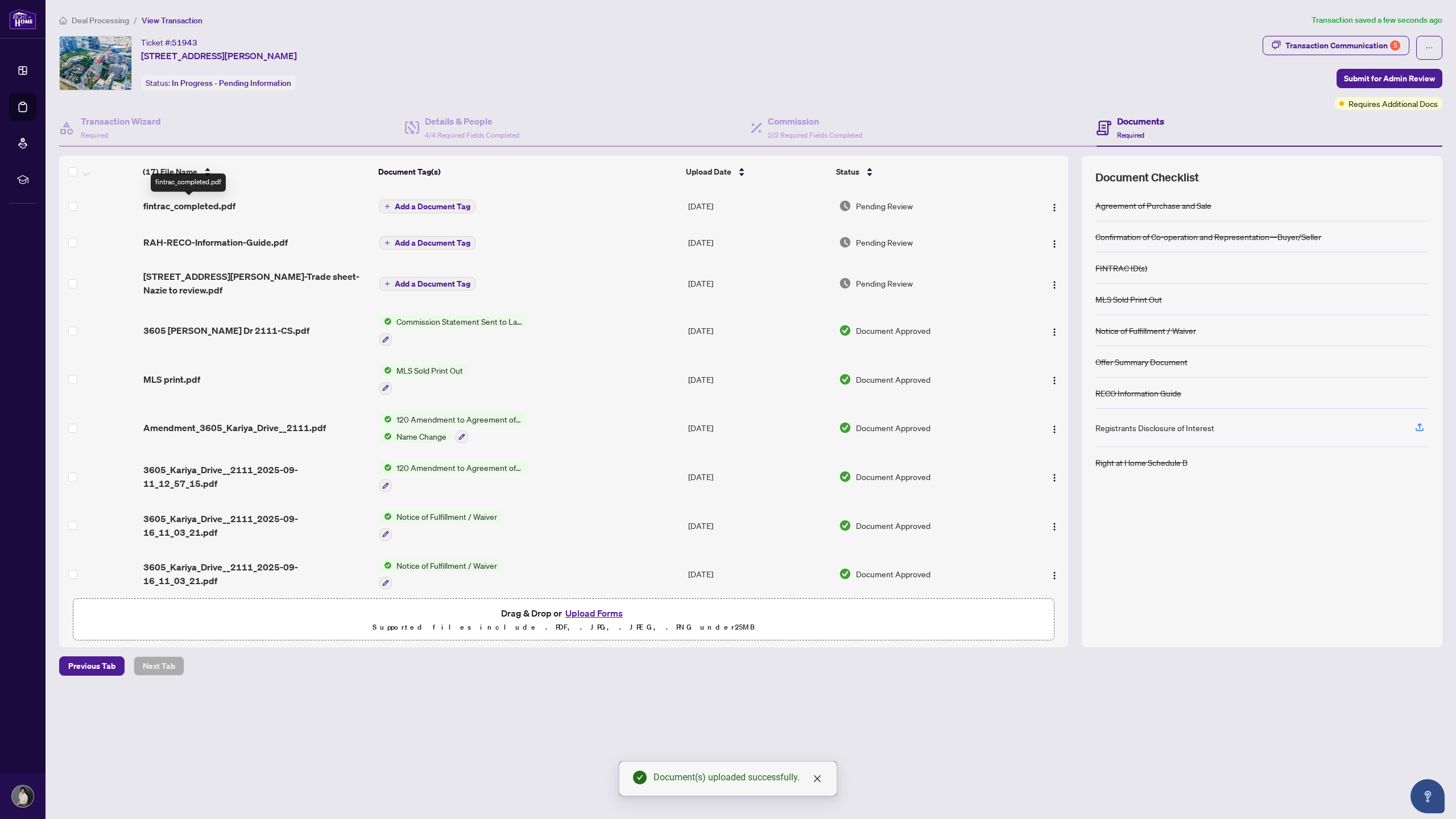
click at [218, 201] on span "fintrac_completed.pdf" at bounding box center [190, 205] width 92 height 14
